Goal: Task Accomplishment & Management: Manage account settings

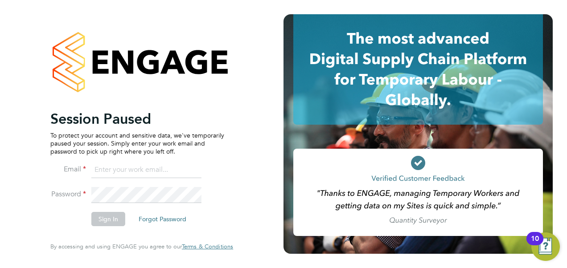
click at [119, 170] on input at bounding box center [146, 170] width 110 height 16
type input "[EMAIL_ADDRESS][PERSON_NAME][DOMAIN_NAME]"
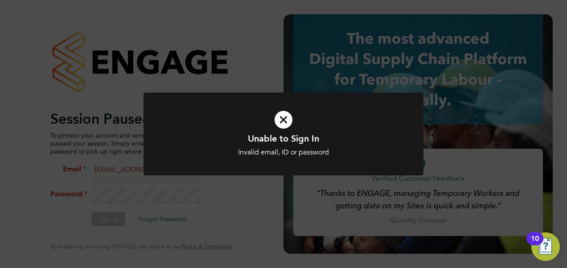
click at [242, 200] on div "Unable to Sign In Invalid email, ID or password Cancel Okay" at bounding box center [283, 134] width 567 height 268
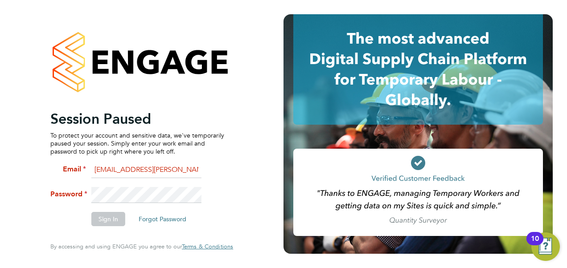
click at [42, 205] on div "Session Paused To protect your account and sensitive data, we've temporarily pa…" at bounding box center [142, 134] width 218 height 268
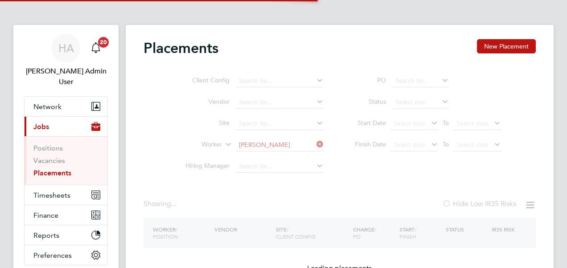
type input "G400186 - South Queensferry All Areas"
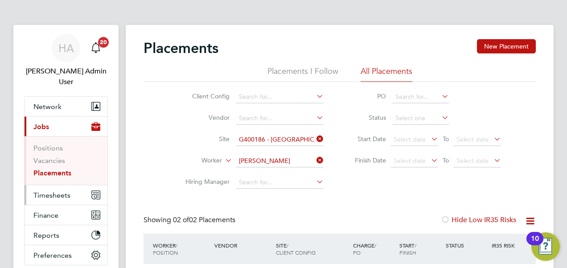
click at [58, 191] on span "Timesheets" at bounding box center [51, 195] width 37 height 8
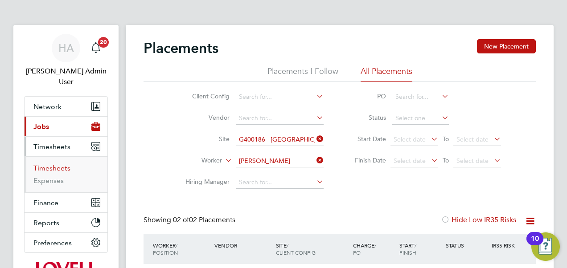
click at [64, 164] on link "Timesheets" at bounding box center [51, 168] width 37 height 8
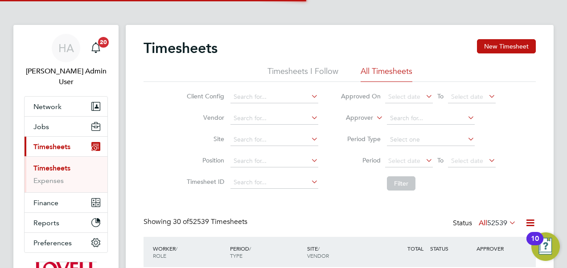
scroll to position [22, 77]
click at [405, 158] on span "Select date" at bounding box center [404, 161] width 32 height 8
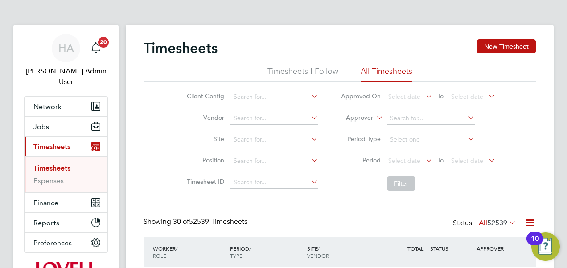
click at [424, 164] on icon at bounding box center [424, 160] width 0 height 12
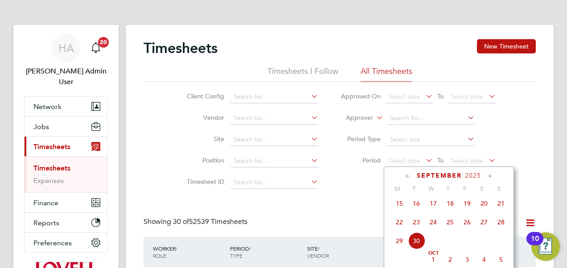
click at [535, 179] on div "Client Config Vendor Site Position Timesheet ID Approved On Select date To Sele…" at bounding box center [339, 138] width 392 height 113
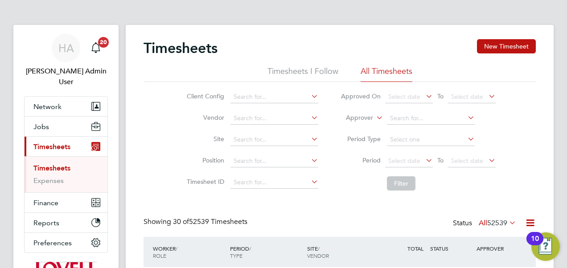
click at [507, 221] on icon at bounding box center [507, 223] width 0 height 12
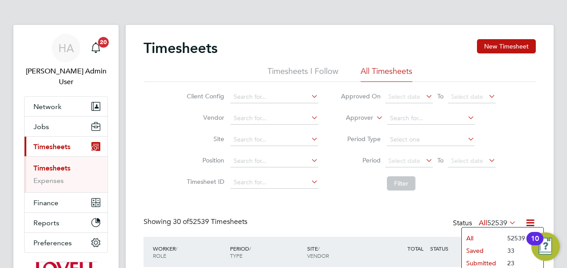
click at [470, 258] on li "Submitted" at bounding box center [482, 263] width 41 height 12
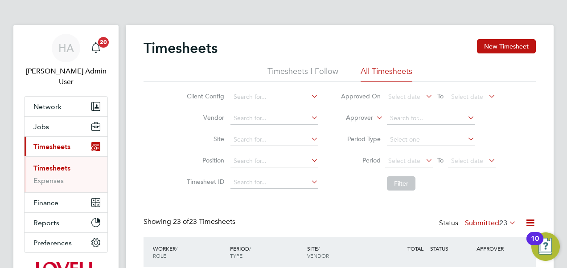
click at [530, 218] on icon at bounding box center [529, 222] width 11 height 11
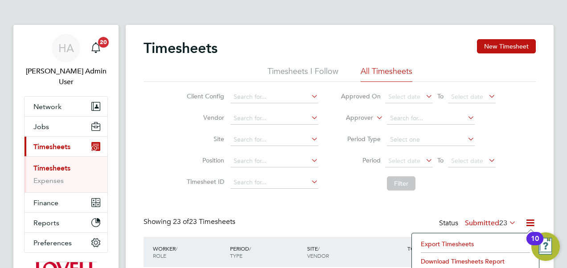
click at [435, 258] on li "Download Timesheets Report" at bounding box center [475, 261] width 118 height 12
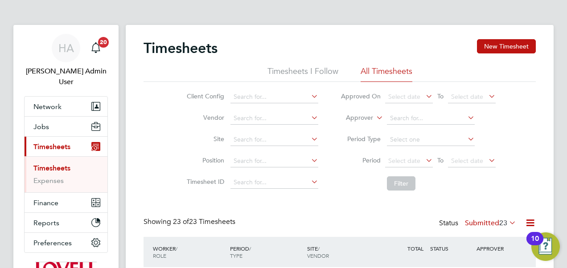
click at [298, 150] on li "Site" at bounding box center [251, 139] width 156 height 21
click at [374, 114] on icon at bounding box center [374, 115] width 0 height 8
click at [354, 126] on li "Worker" at bounding box center [351, 129] width 44 height 12
click at [396, 118] on input at bounding box center [431, 118] width 88 height 12
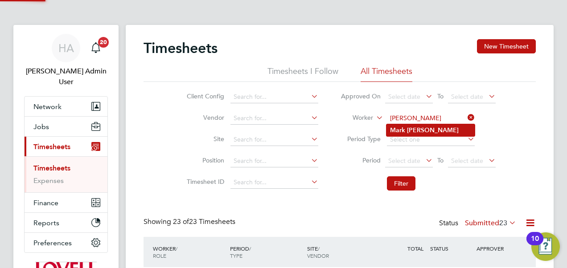
click at [401, 125] on li "Mark Daffern" at bounding box center [430, 130] width 88 height 12
type input "Mark Daffern"
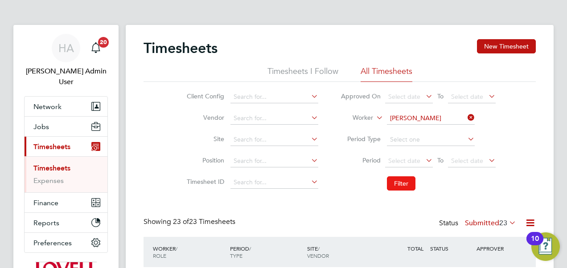
click at [411, 189] on button "Filter" at bounding box center [401, 183] width 29 height 14
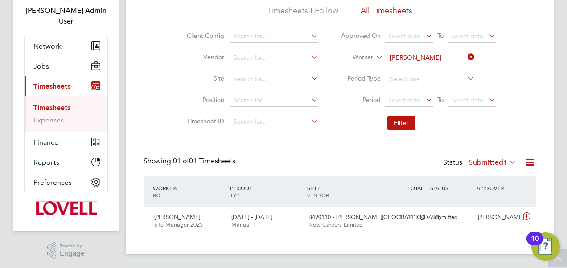
click at [367, 214] on span "B490110 - Bennett Street" at bounding box center [374, 217] width 132 height 8
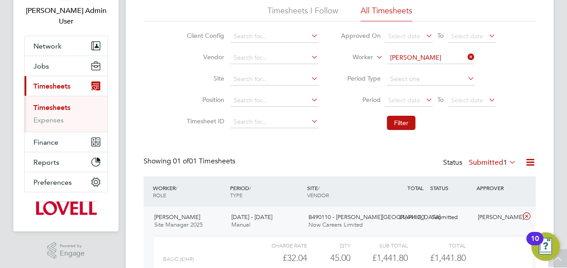
scroll to position [142, 0]
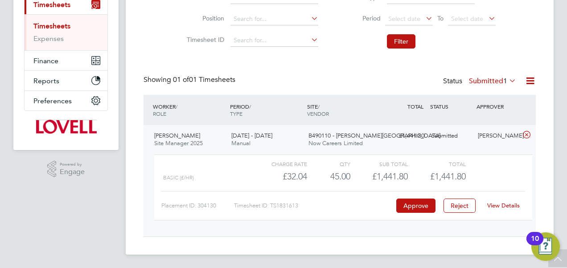
click at [499, 206] on link "View Details" at bounding box center [503, 206] width 33 height 8
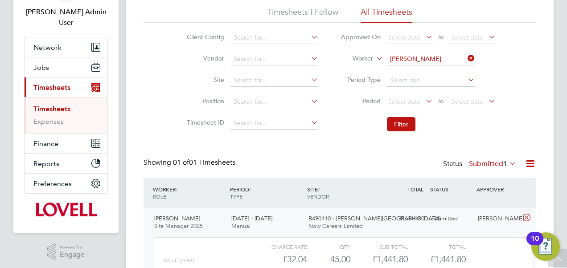
scroll to position [58, 0]
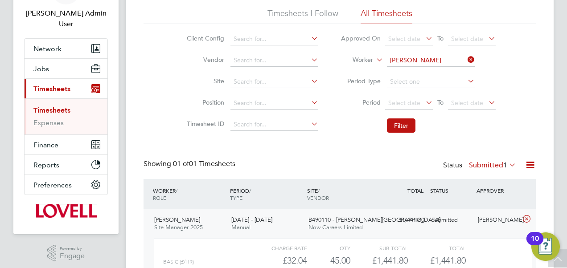
click at [466, 58] on icon at bounding box center [466, 59] width 0 height 12
click at [410, 61] on input at bounding box center [431, 60] width 88 height 12
type input "ross snedd"
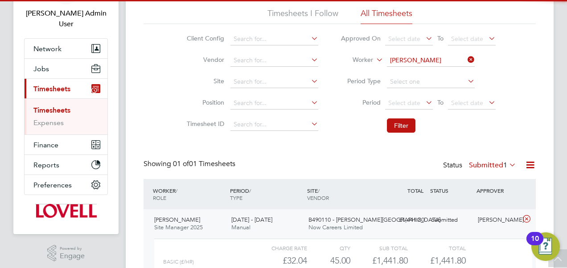
click at [409, 66] on ul "Ross Snedd en" at bounding box center [430, 72] width 89 height 13
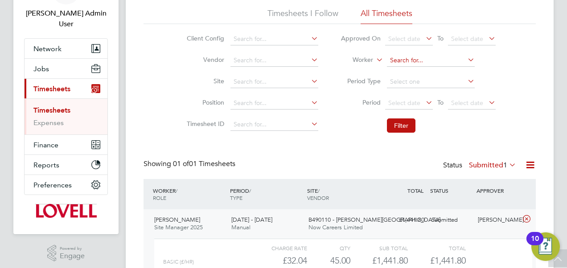
click at [403, 59] on input at bounding box center [431, 60] width 88 height 12
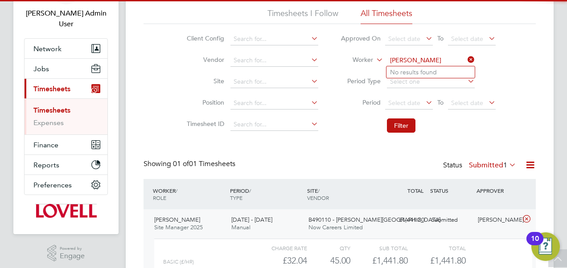
click at [421, 57] on input "ross sneddden" at bounding box center [431, 60] width 88 height 12
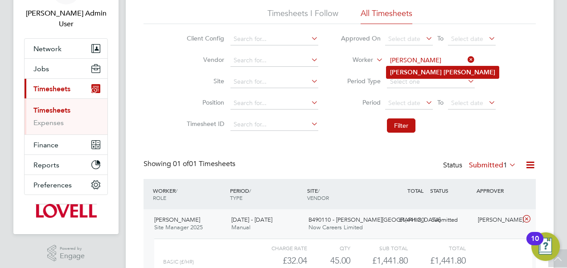
click at [443, 71] on b "Snedden" at bounding box center [469, 73] width 52 height 8
type input "Ross Snedden"
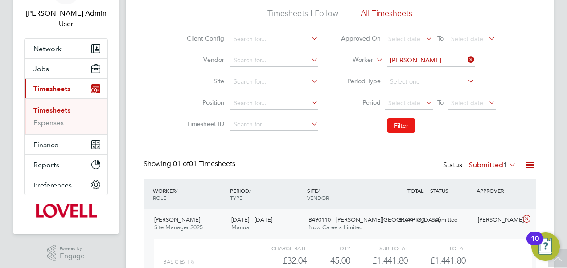
click at [397, 123] on button "Filter" at bounding box center [401, 126] width 29 height 14
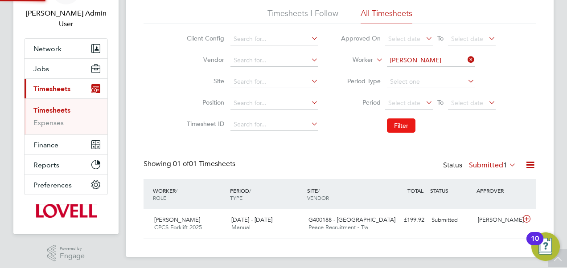
scroll to position [22, 77]
click at [363, 229] on span "Peace Recruitment - Tra…" at bounding box center [340, 228] width 65 height 8
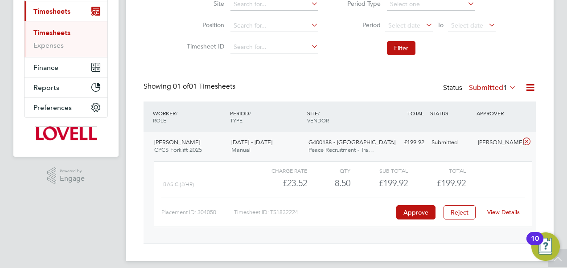
scroll to position [137, 0]
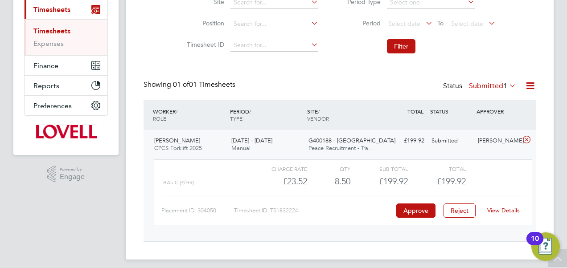
click at [507, 209] on link "View Details" at bounding box center [503, 211] width 33 height 8
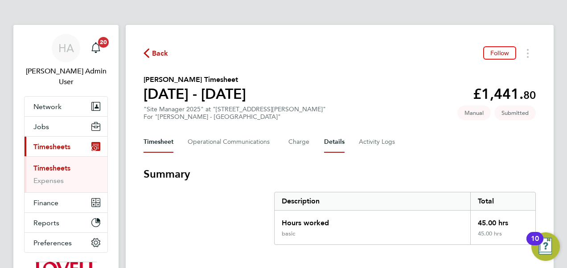
click at [332, 141] on button "Details" at bounding box center [334, 141] width 20 height 21
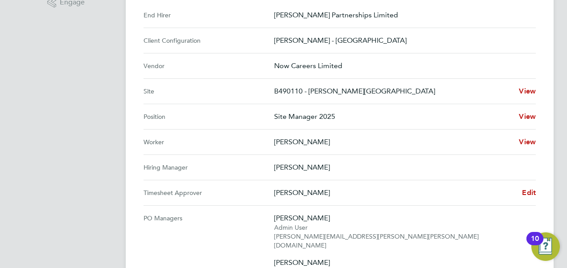
scroll to position [315, 0]
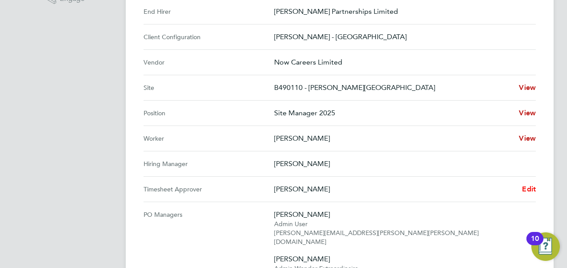
click at [529, 189] on span "Edit" at bounding box center [529, 189] width 14 height 8
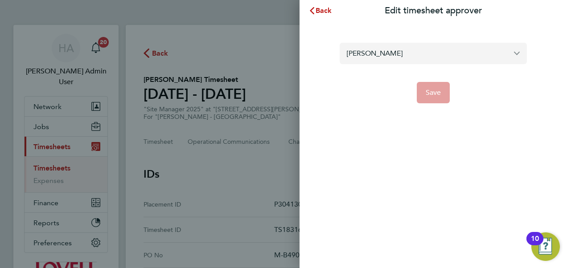
click at [382, 52] on input "Joe Moscetano" at bounding box center [432, 53] width 187 height 21
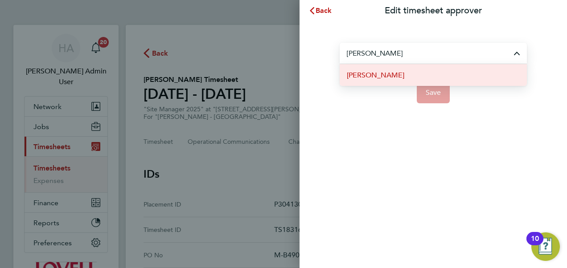
click at [362, 78] on span "Bob Nugent" at bounding box center [375, 75] width 57 height 11
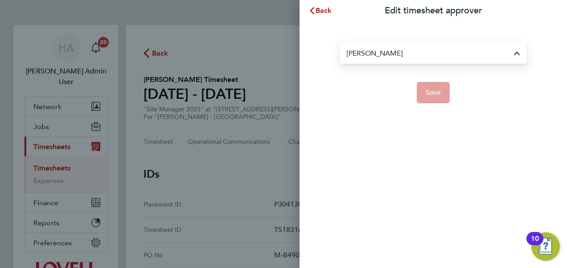
type input "Bob Nugent"
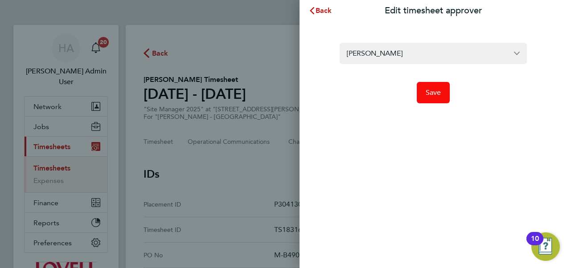
click at [423, 99] on button "Save" at bounding box center [433, 92] width 33 height 21
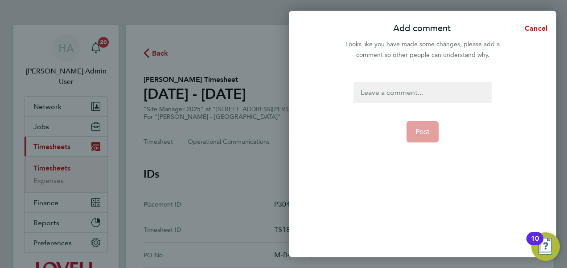
click at [412, 93] on div at bounding box center [422, 92] width 138 height 21
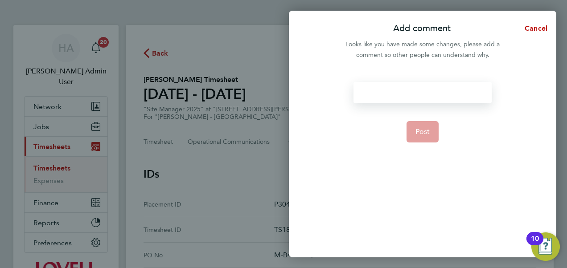
click at [412, 93] on div at bounding box center [422, 92] width 138 height 21
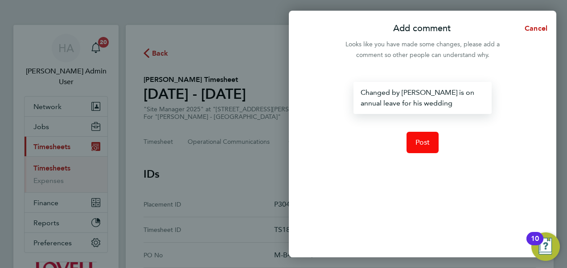
click at [418, 138] on span "Post" at bounding box center [422, 142] width 15 height 9
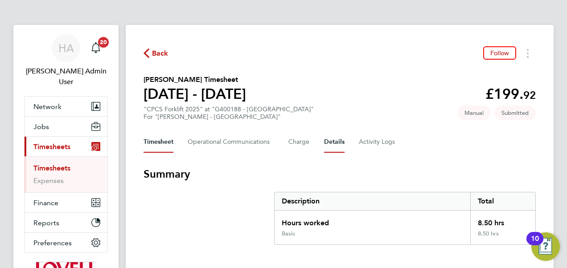
click at [328, 146] on button "Details" at bounding box center [334, 141] width 20 height 21
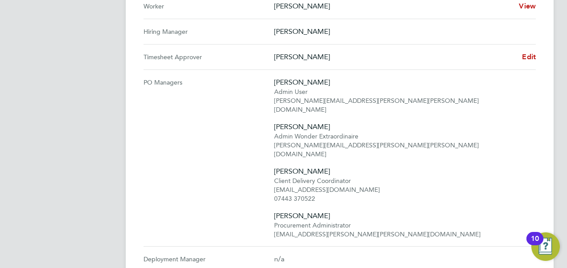
scroll to position [448, 0]
click at [526, 54] on span "Edit" at bounding box center [529, 56] width 14 height 8
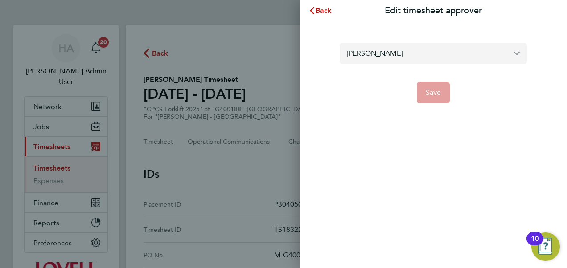
click at [395, 60] on input "Steven Sinclair" at bounding box center [432, 53] width 187 height 21
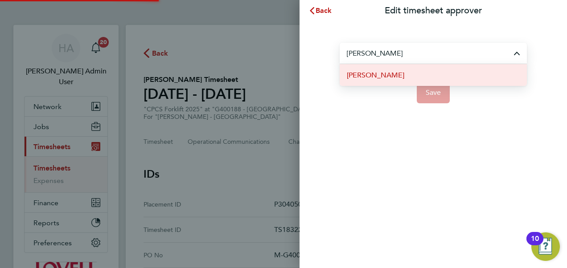
click at [384, 73] on span "Brian Thomson" at bounding box center [375, 75] width 57 height 11
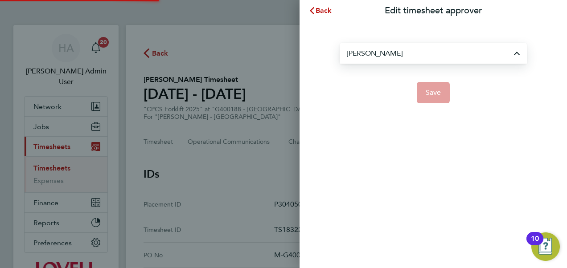
type input "Brian Thomson"
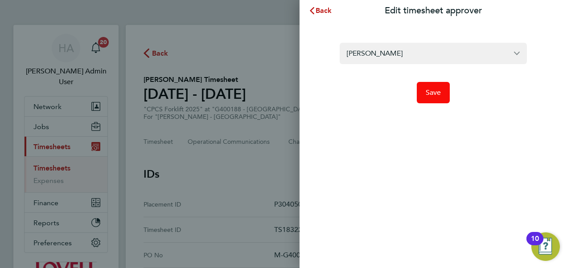
click at [430, 98] on button "Save" at bounding box center [433, 92] width 33 height 21
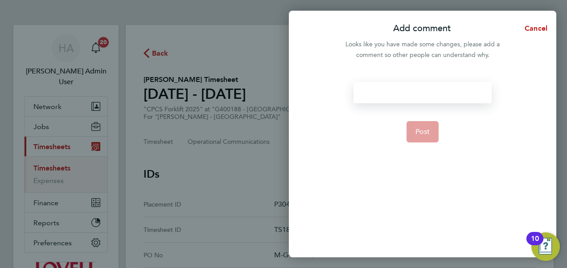
click at [414, 93] on div at bounding box center [422, 92] width 138 height 21
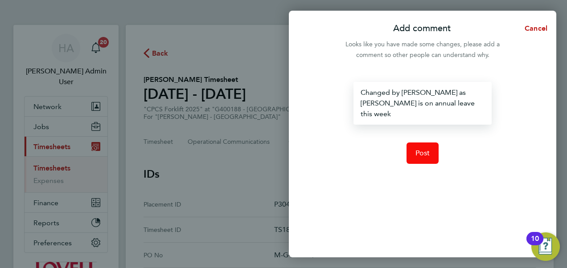
click at [426, 143] on button "Post" at bounding box center [422, 153] width 33 height 21
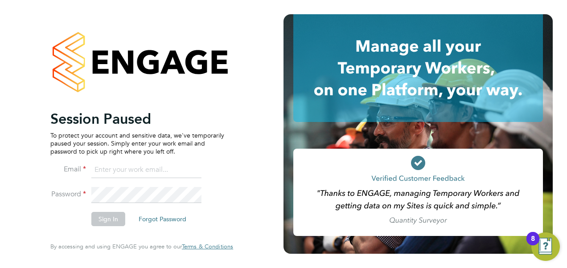
click at [108, 175] on input at bounding box center [146, 170] width 110 height 16
type input "[EMAIL_ADDRESS][PERSON_NAME][DOMAIN_NAME]"
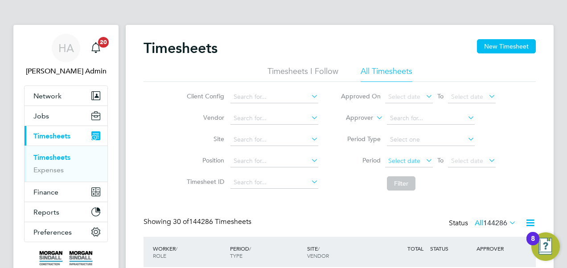
click at [405, 162] on span "Select date" at bounding box center [404, 161] width 32 height 8
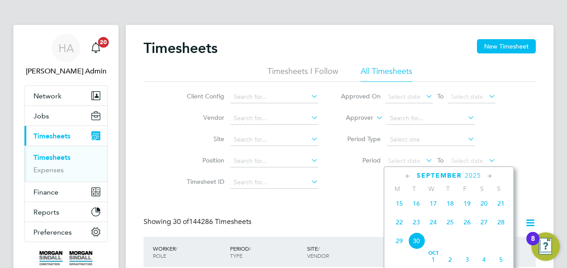
click at [484, 210] on span "20" at bounding box center [483, 203] width 17 height 17
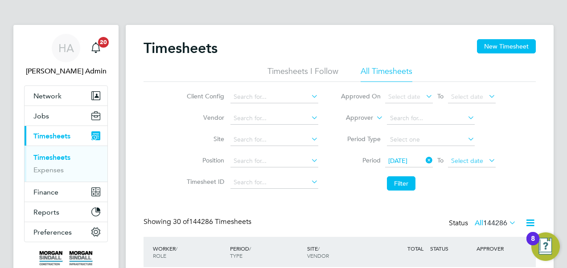
click at [471, 159] on span "Select date" at bounding box center [467, 161] width 32 height 8
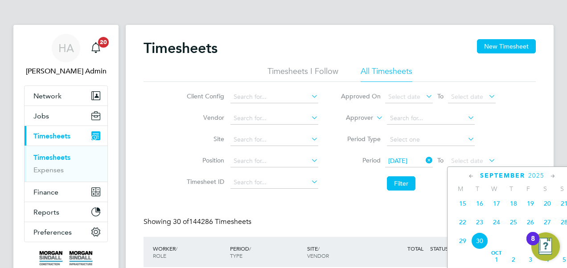
click at [532, 225] on span "26" at bounding box center [530, 222] width 17 height 17
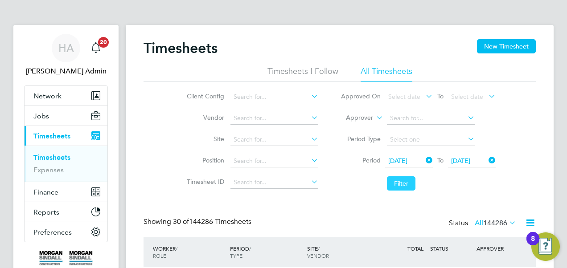
click at [402, 181] on button "Filter" at bounding box center [401, 183] width 29 height 14
click at [408, 178] on button "Filter" at bounding box center [401, 183] width 29 height 14
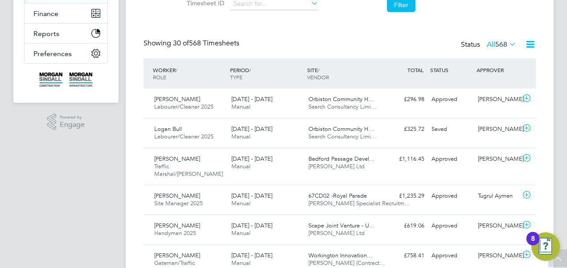
click at [532, 43] on icon at bounding box center [529, 44] width 11 height 11
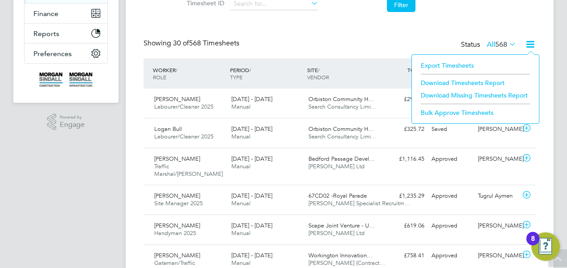
click at [436, 82] on li "Download Timesheets Report" at bounding box center [475, 83] width 118 height 12
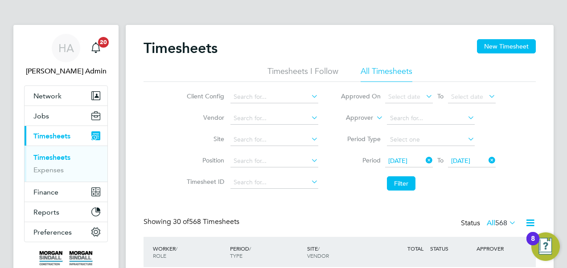
drag, startPoint x: 227, startPoint y: 80, endPoint x: 227, endPoint y: 73, distance: 6.7
click at [227, 80] on ul "Timesheets I Follow All Timesheets" at bounding box center [339, 74] width 392 height 16
click at [374, 115] on icon at bounding box center [374, 115] width 0 height 8
click at [357, 126] on li "Worker" at bounding box center [351, 129] width 44 height 12
click at [406, 119] on input at bounding box center [431, 118] width 88 height 12
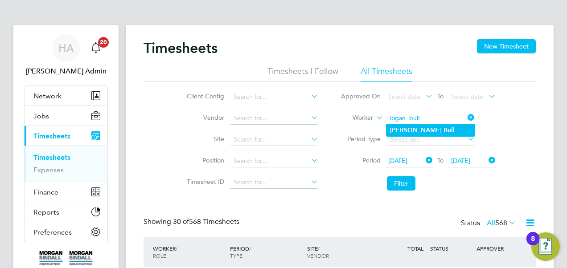
click at [404, 127] on b "[PERSON_NAME]" at bounding box center [416, 131] width 52 height 8
type input "Logan Bull"
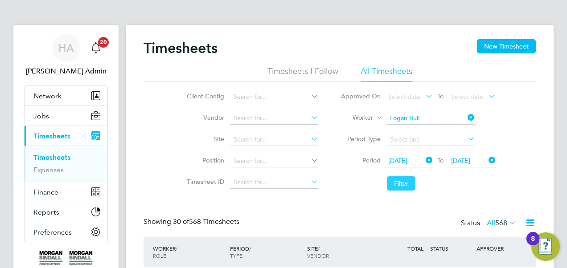
click at [408, 179] on button "Filter" at bounding box center [401, 183] width 29 height 14
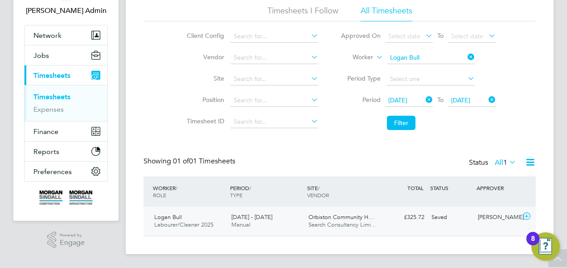
click at [346, 219] on span "Orbiston Community H…" at bounding box center [340, 217] width 65 height 8
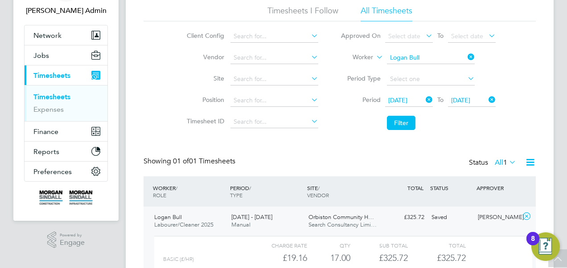
scroll to position [142, 0]
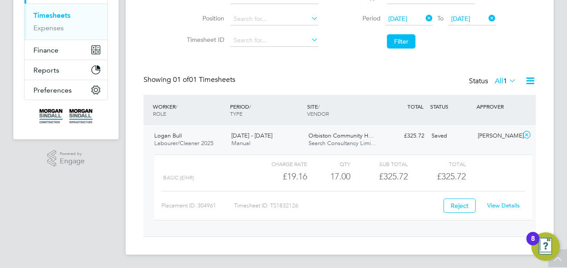
click at [505, 206] on link "View Details" at bounding box center [503, 206] width 33 height 8
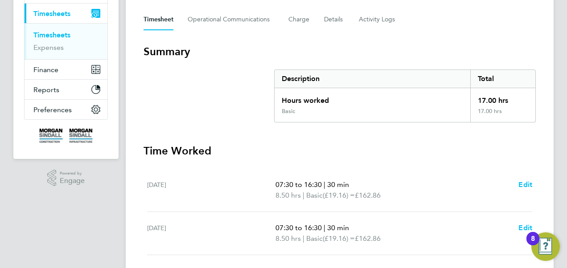
scroll to position [187, 0]
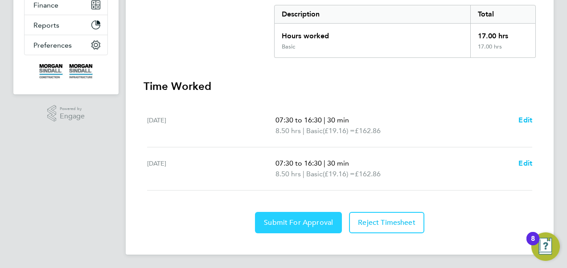
click at [299, 224] on span "Submit For Approval" at bounding box center [298, 222] width 69 height 9
